Goal: Ask a question: Seek information or help from site administrators or community

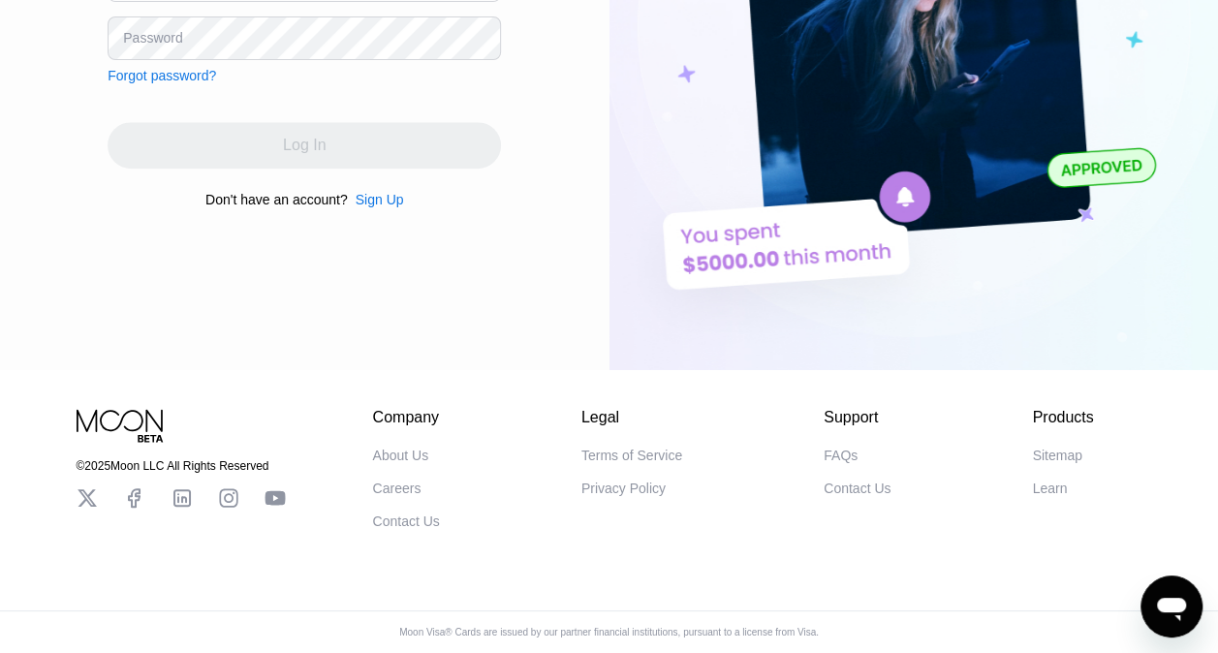
scroll to position [362, 0]
click at [394, 526] on div "Contact Us" at bounding box center [406, 522] width 67 height 16
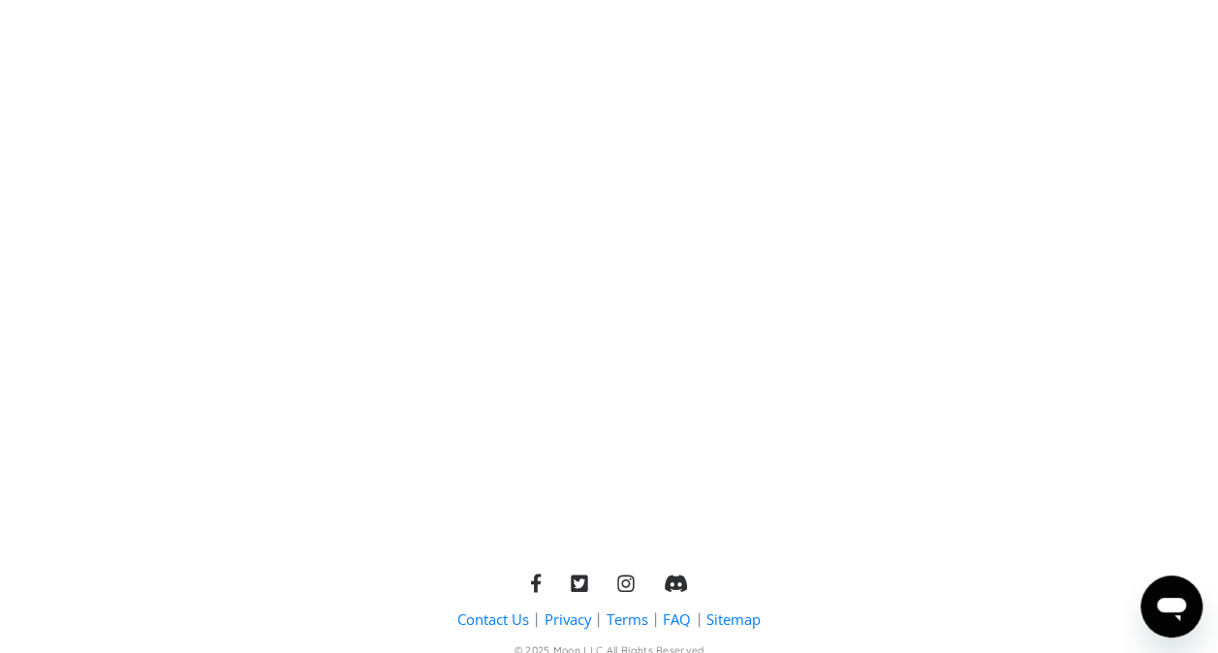
scroll to position [847, 0]
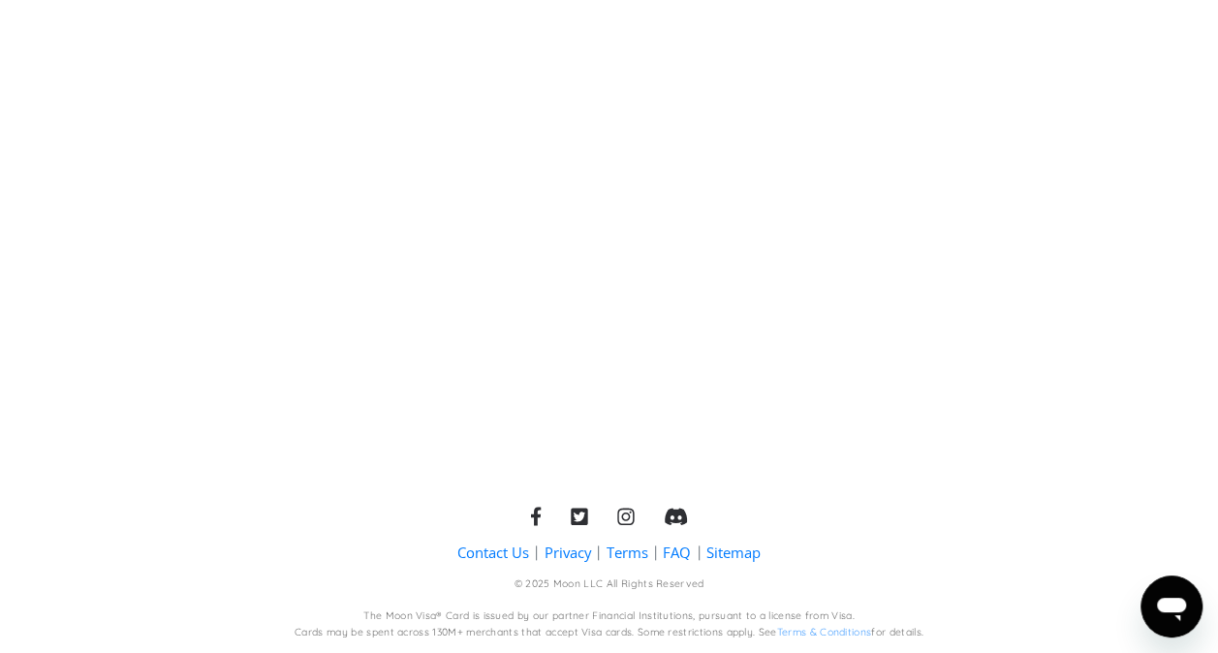
click at [506, 553] on link "Contact Us" at bounding box center [494, 553] width 72 height 20
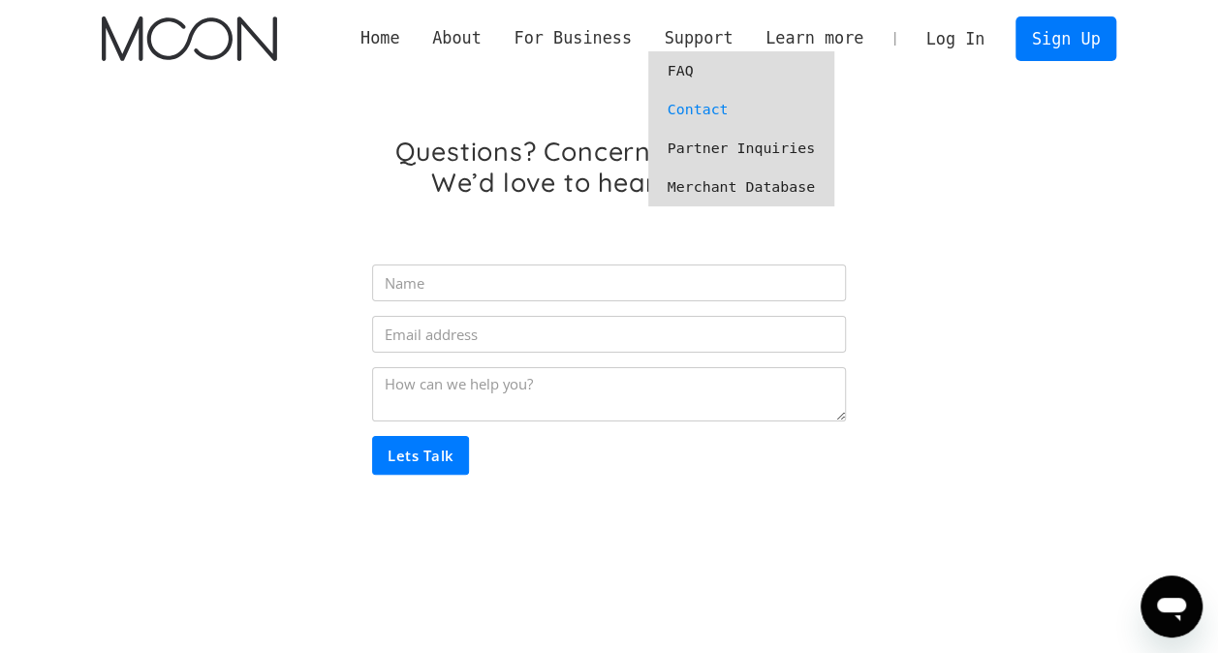
click at [760, 140] on link "Partner Inquiries" at bounding box center [741, 148] width 186 height 39
